Goal: Information Seeking & Learning: Check status

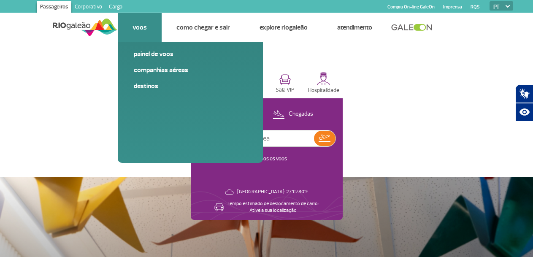
click at [144, 26] on link "Voos" at bounding box center [140, 27] width 14 height 8
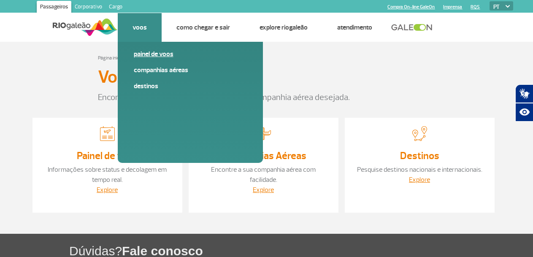
click at [149, 52] on link "Painel de voos" at bounding box center [190, 53] width 113 height 9
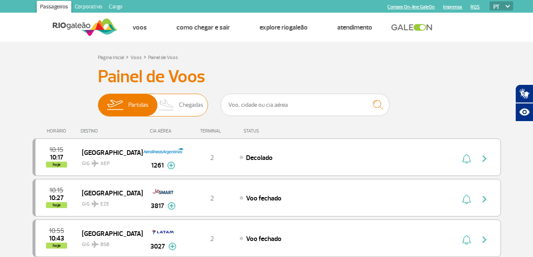
click at [166, 106] on img at bounding box center [167, 105] width 25 height 22
click at [98, 101] on input "Partidas Chegadas" at bounding box center [98, 101] width 0 height 0
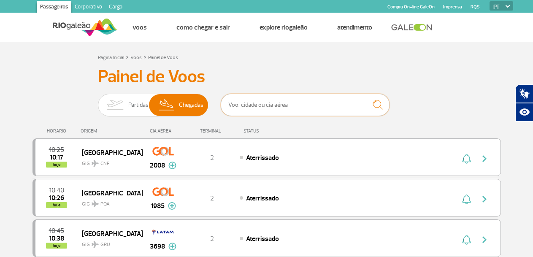
click at [274, 106] on input "text" at bounding box center [305, 105] width 169 height 22
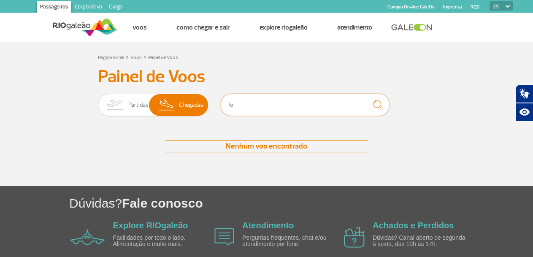
type input "f"
